Goal: Find specific page/section: Find specific page/section

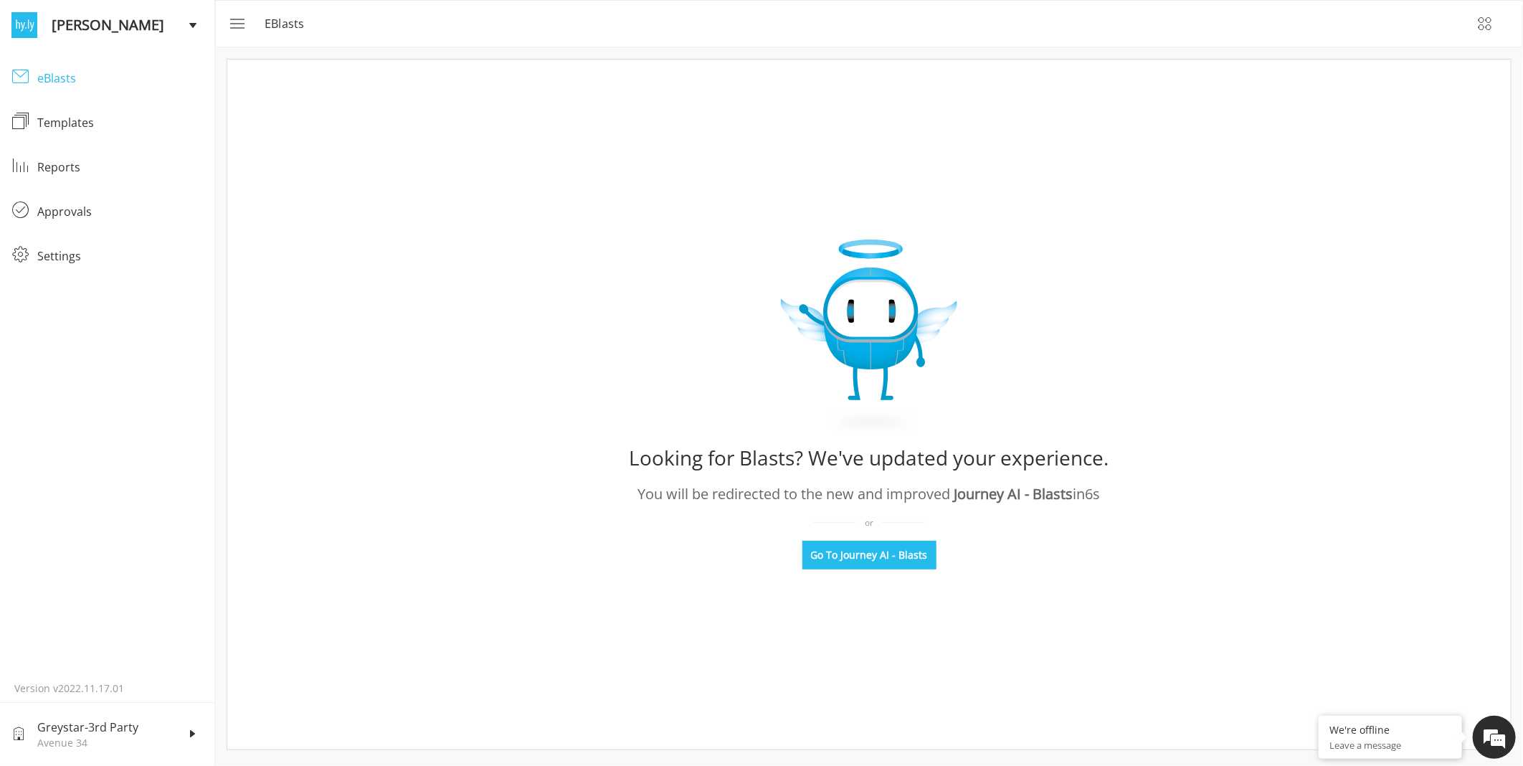
click at [22, 62] on link "eBlasts eBlasts" at bounding box center [107, 78] width 214 height 44
click at [72, 124] on div "Templates" at bounding box center [120, 122] width 166 height 17
click at [228, 17] on icon "menu" at bounding box center [235, 23] width 17 height 17
click at [1487, 32] on button "button" at bounding box center [1485, 23] width 34 height 34
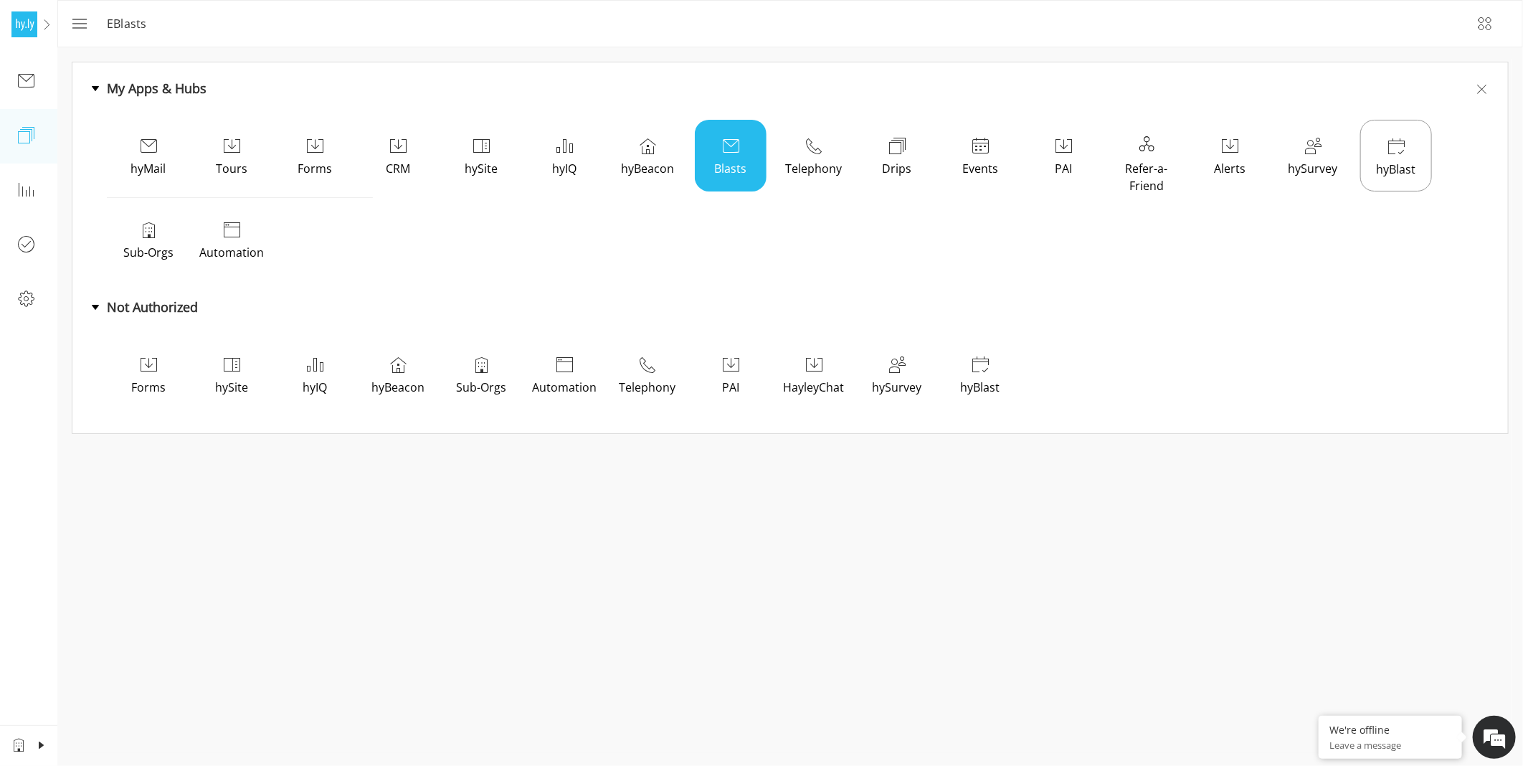
click at [727, 154] on div "Blasts" at bounding box center [731, 156] width 72 height 72
